Goal: Task Accomplishment & Management: Use online tool/utility

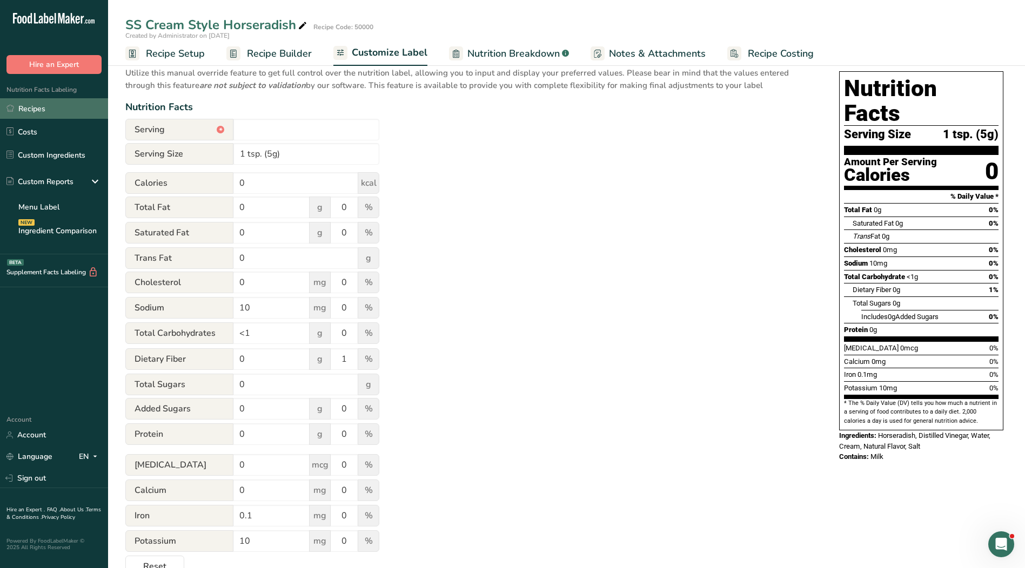
click at [46, 108] on link "Recipes" at bounding box center [54, 108] width 108 height 21
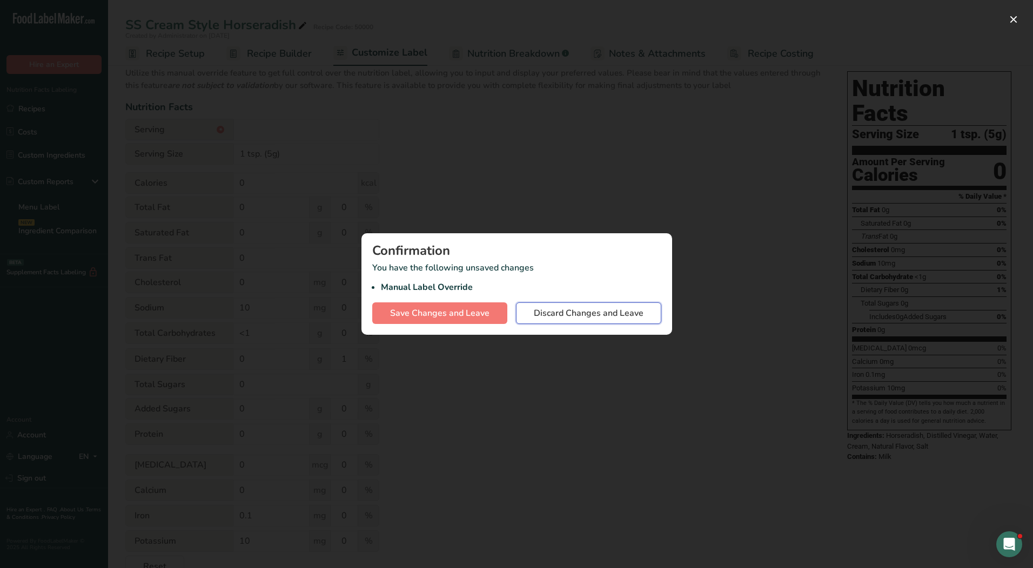
click at [601, 304] on button "Discard Changes and Leave" at bounding box center [588, 313] width 145 height 22
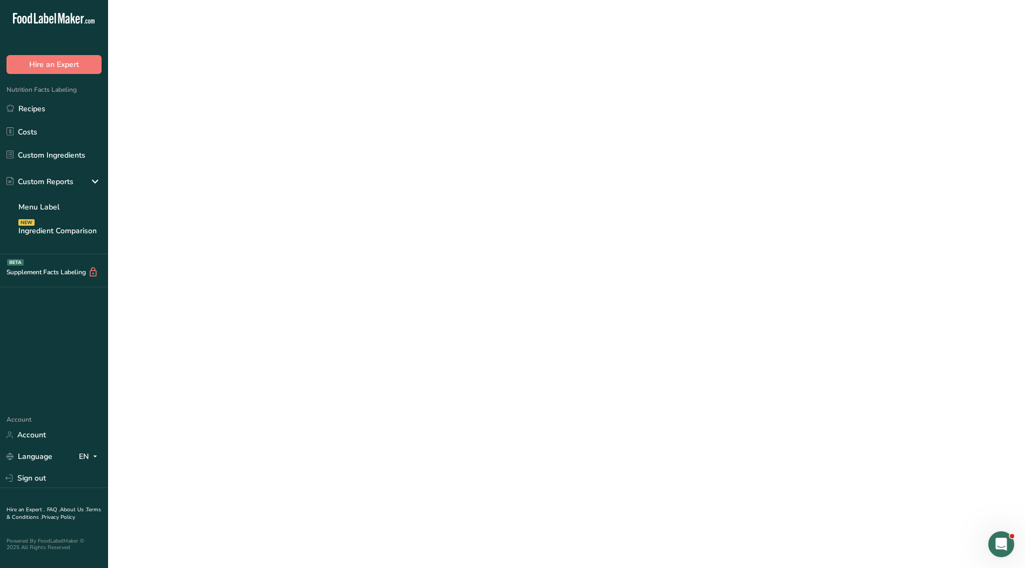
click at [600, 319] on section "Customize your label Save Download Choose what to show on your downloaded label…" at bounding box center [566, 288] width 917 height 611
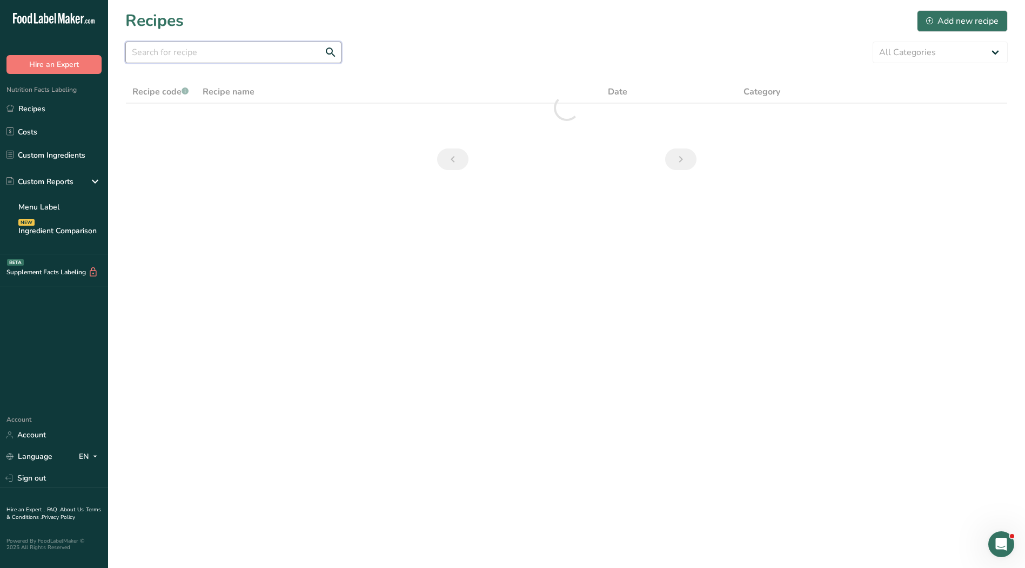
click at [153, 56] on input "text" at bounding box center [233, 53] width 216 height 22
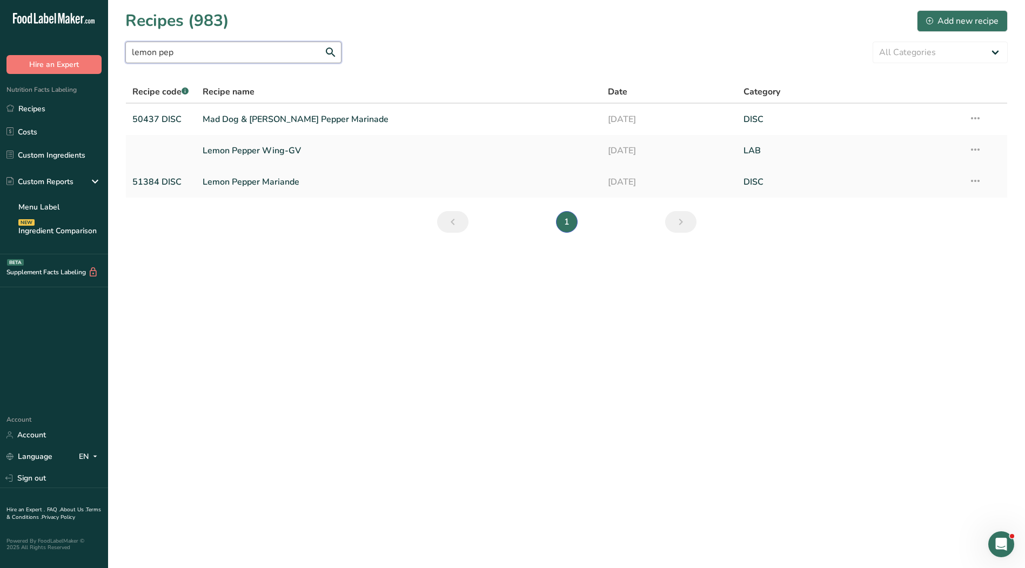
type input "lemon pep"
click at [255, 178] on link "Lemon Pepper Mariande" at bounding box center [399, 182] width 393 height 23
